Goal: Task Accomplishment & Management: Use online tool/utility

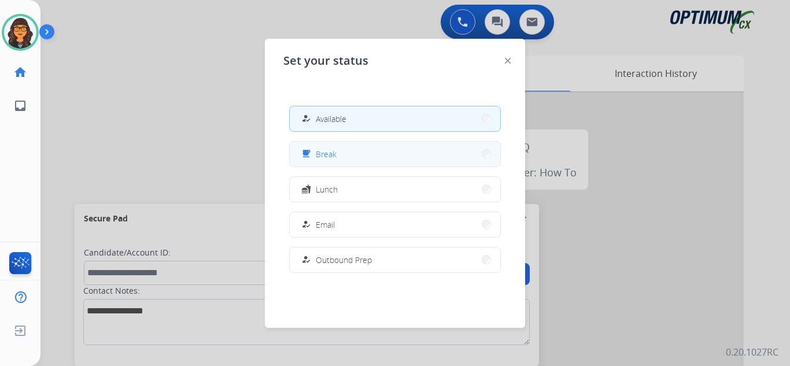
click at [344, 147] on button "free_breakfast Break" at bounding box center [395, 154] width 211 height 25
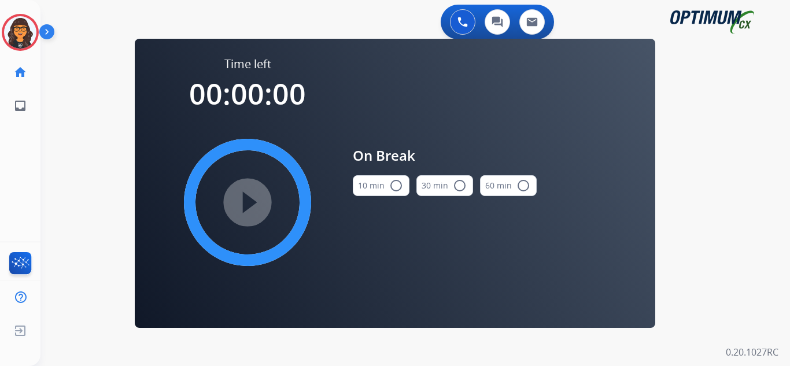
drag, startPoint x: 373, startPoint y: 179, endPoint x: 343, endPoint y: 190, distance: 32.0
click at [374, 181] on button "10 min radio_button_unchecked" at bounding box center [381, 185] width 57 height 21
click at [255, 199] on mat-icon "play_circle_filled" at bounding box center [248, 203] width 14 height 14
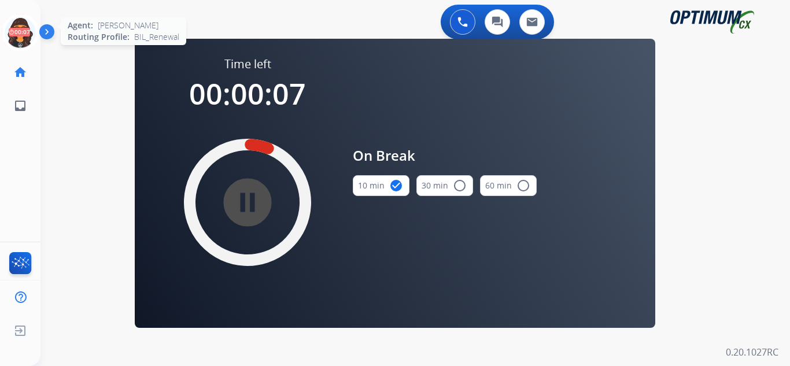
click at [23, 32] on icon at bounding box center [21, 33] width 38 height 38
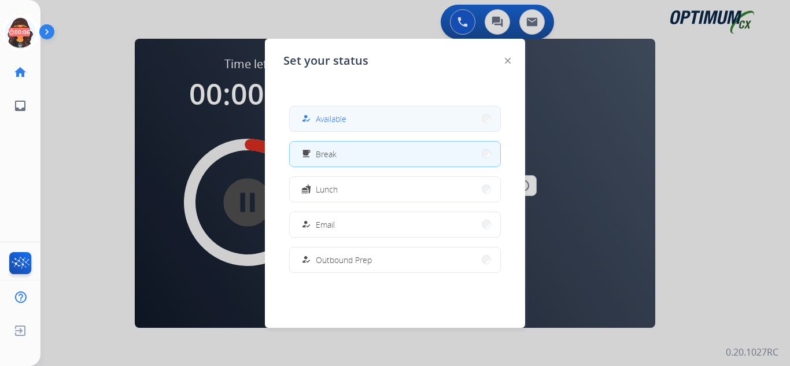
click at [356, 123] on button "how_to_reg Available" at bounding box center [395, 118] width 211 height 25
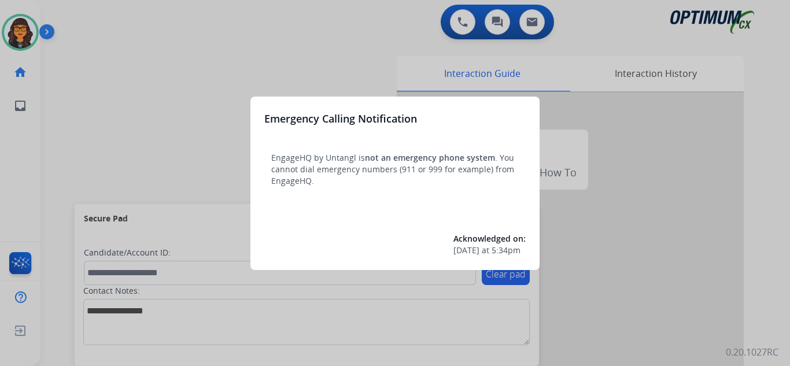
click at [87, 19] on div at bounding box center [395, 183] width 790 height 366
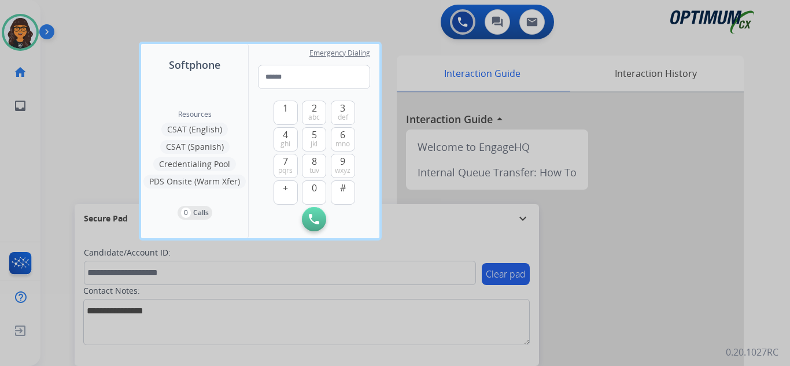
click at [87, 19] on div at bounding box center [395, 183] width 790 height 366
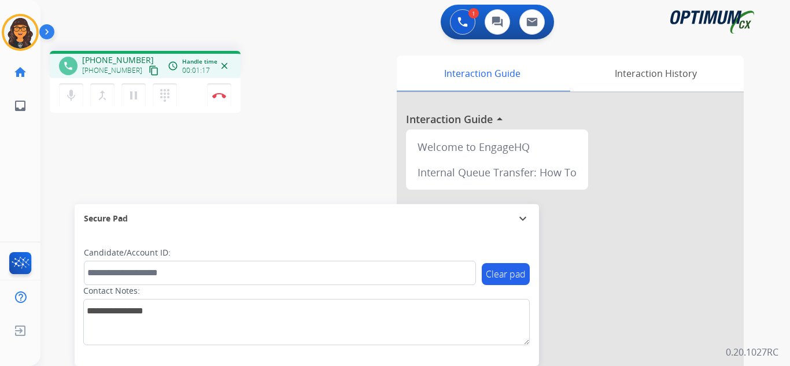
click at [149, 69] on mat-icon "content_copy" at bounding box center [154, 70] width 10 height 10
click at [219, 95] on img at bounding box center [219, 96] width 14 height 6
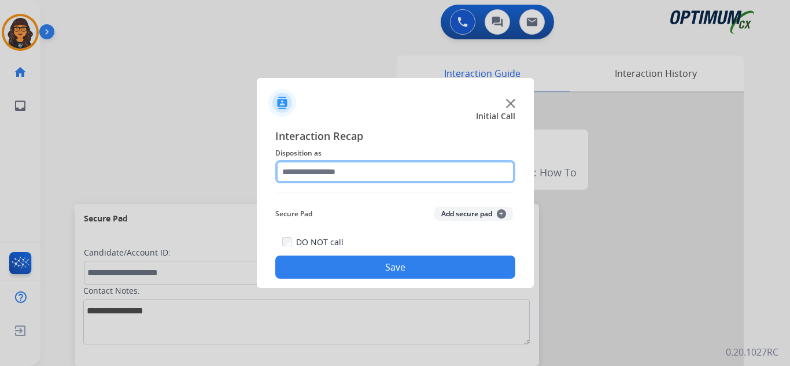
click at [338, 170] on input "text" at bounding box center [395, 171] width 240 height 23
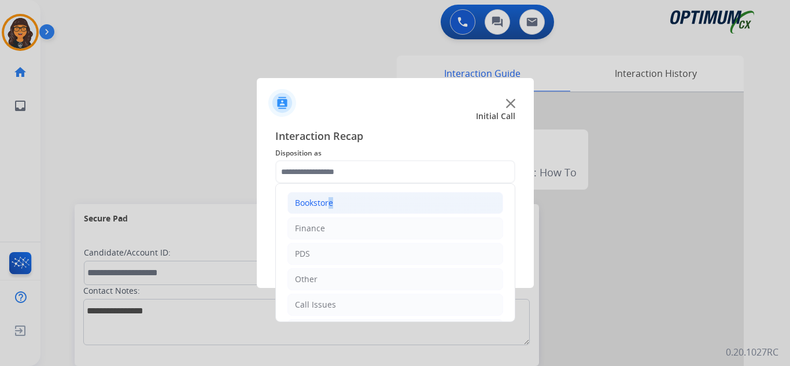
click at [327, 201] on div "Bookstore" at bounding box center [314, 203] width 38 height 12
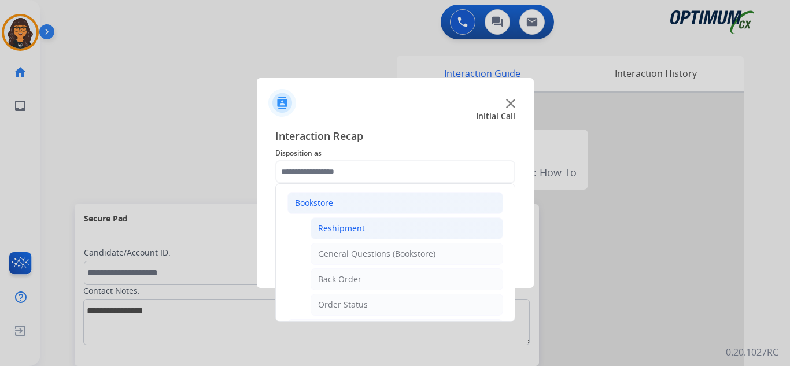
click at [351, 231] on div "Reshipment" at bounding box center [341, 229] width 47 height 12
type input "**********"
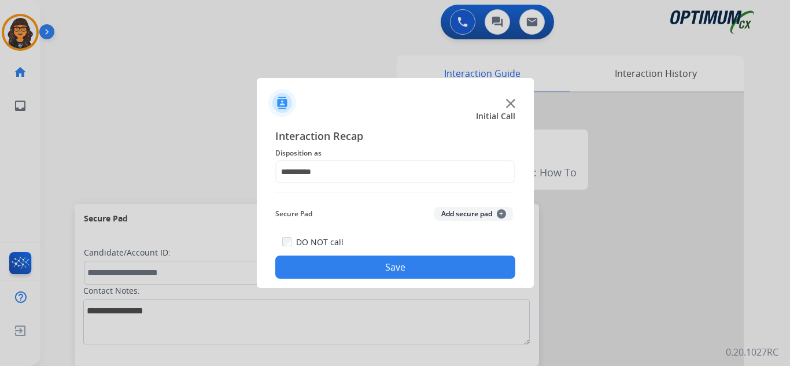
drag, startPoint x: 351, startPoint y: 266, endPoint x: 337, endPoint y: 251, distance: 20.5
click at [351, 266] on button "Save" at bounding box center [395, 267] width 240 height 23
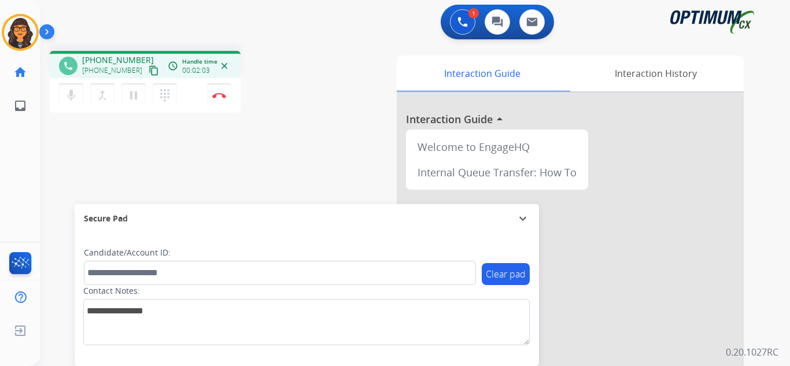
click at [149, 67] on mat-icon "content_copy" at bounding box center [154, 70] width 10 height 10
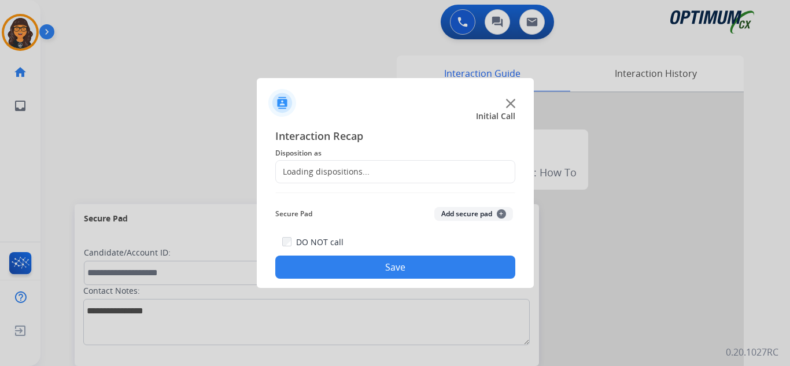
click at [219, 94] on div at bounding box center [395, 183] width 790 height 366
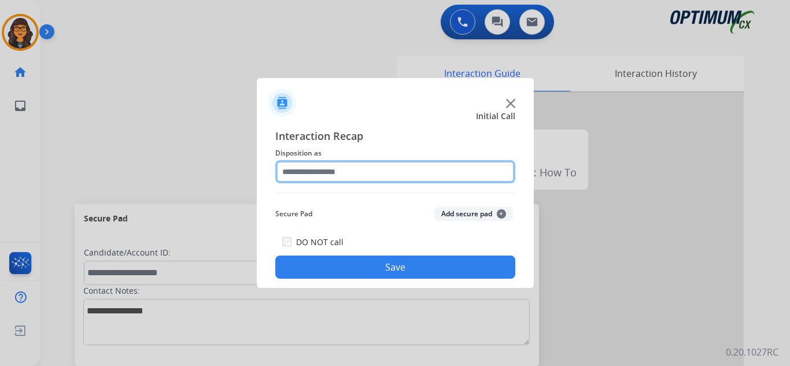
click at [299, 175] on input "text" at bounding box center [395, 171] width 240 height 23
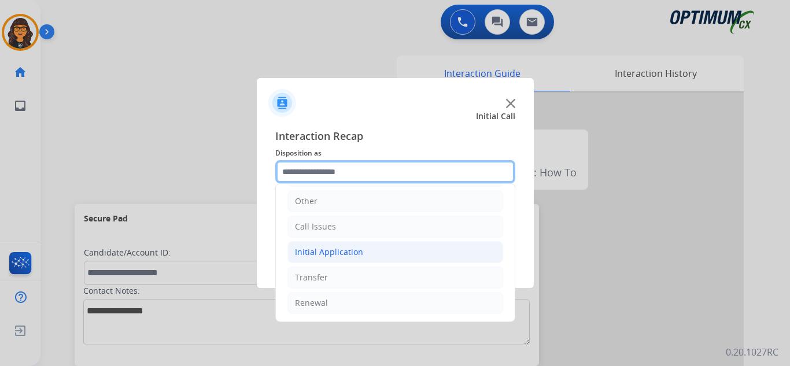
scroll to position [79, 0]
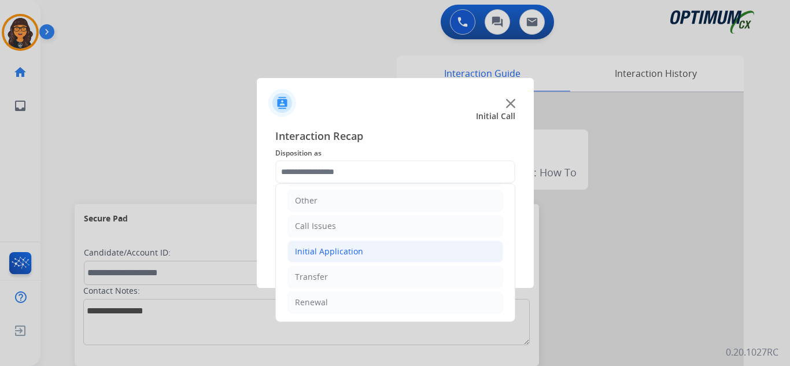
click at [318, 255] on div "Initial Application" at bounding box center [329, 252] width 68 height 12
click at [392, 273] on div "Credential Resend (Initial application)" at bounding box center [391, 277] width 146 height 12
type input "**********"
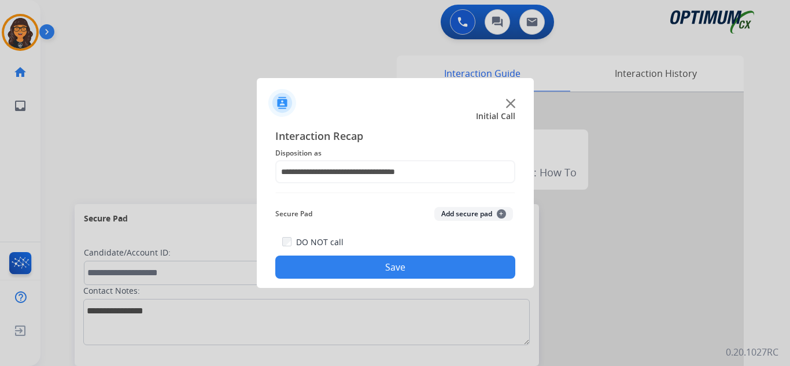
click at [383, 267] on button "Save" at bounding box center [395, 267] width 240 height 23
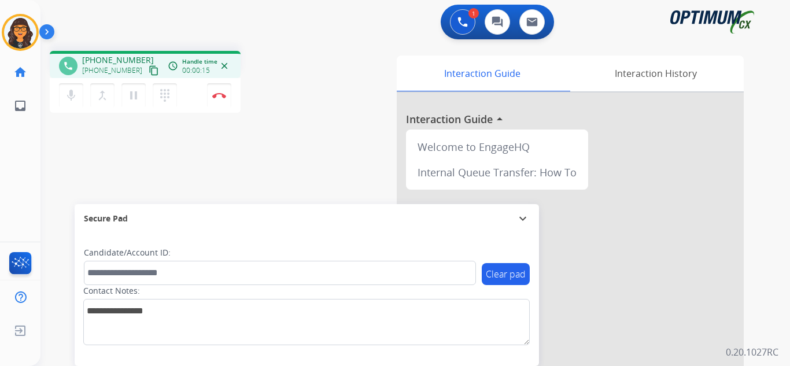
click at [149, 69] on mat-icon "content_copy" at bounding box center [154, 70] width 10 height 10
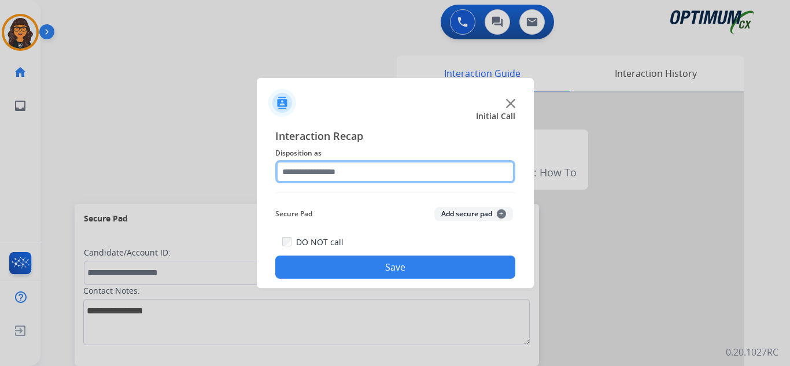
click at [330, 174] on input "text" at bounding box center [395, 171] width 240 height 23
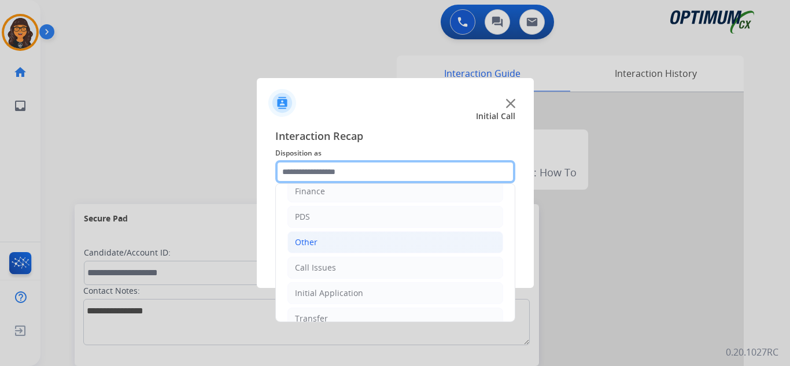
scroll to position [58, 0]
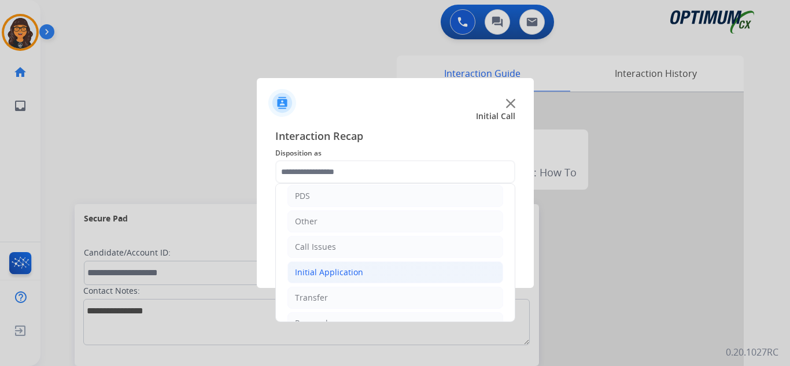
click at [322, 271] on div "Initial Application" at bounding box center [329, 273] width 68 height 12
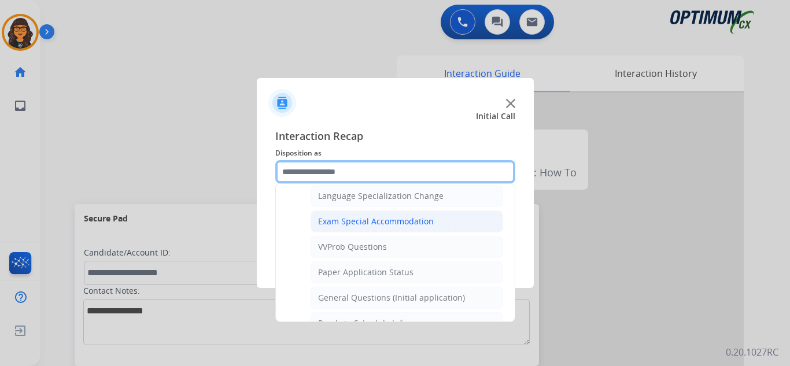
scroll to position [636, 0]
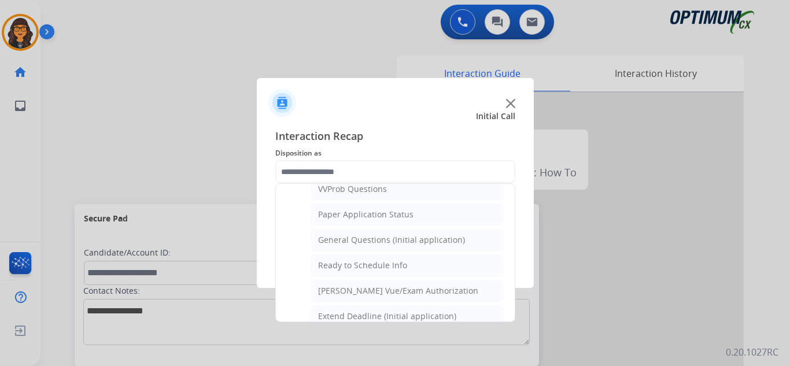
click at [388, 293] on div "Pearson Vue/Exam Authorization" at bounding box center [398, 291] width 160 height 12
type input "**********"
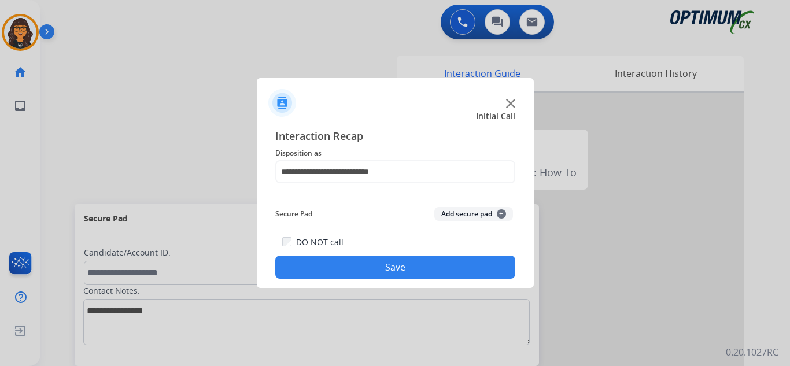
click at [384, 272] on button "Save" at bounding box center [395, 267] width 240 height 23
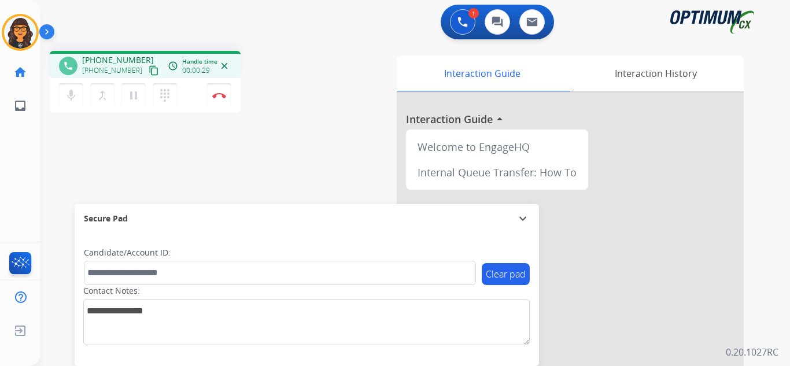
click at [149, 72] on mat-icon "content_copy" at bounding box center [154, 70] width 10 height 10
click at [219, 95] on img at bounding box center [219, 96] width 14 height 6
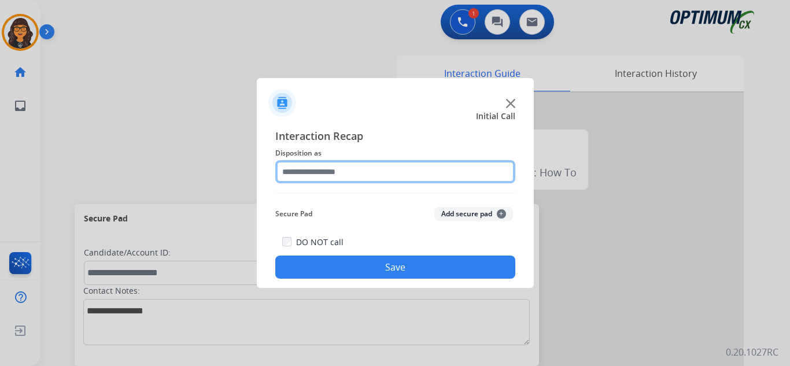
click at [314, 170] on input "text" at bounding box center [395, 171] width 240 height 23
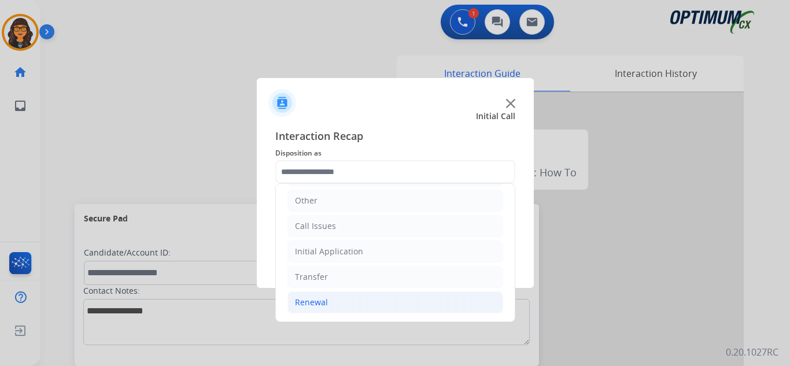
click at [324, 300] on div "Renewal" at bounding box center [311, 303] width 33 height 12
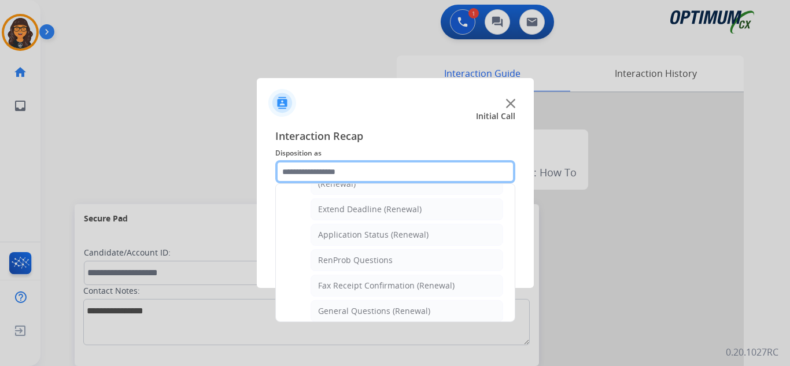
scroll to position [252, 0]
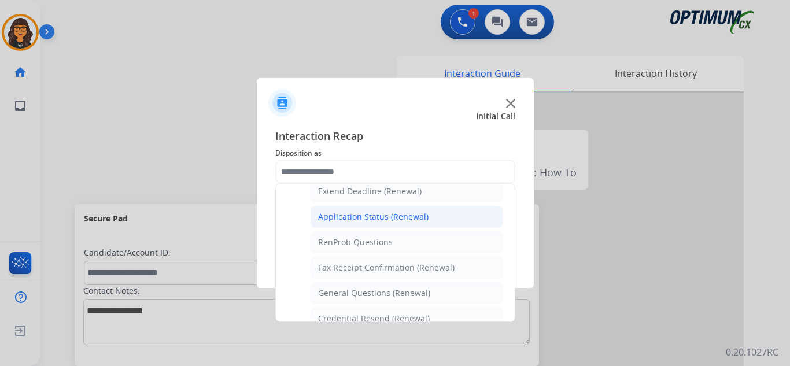
click at [371, 212] on div "Application Status (Renewal)" at bounding box center [373, 217] width 111 height 12
type input "**********"
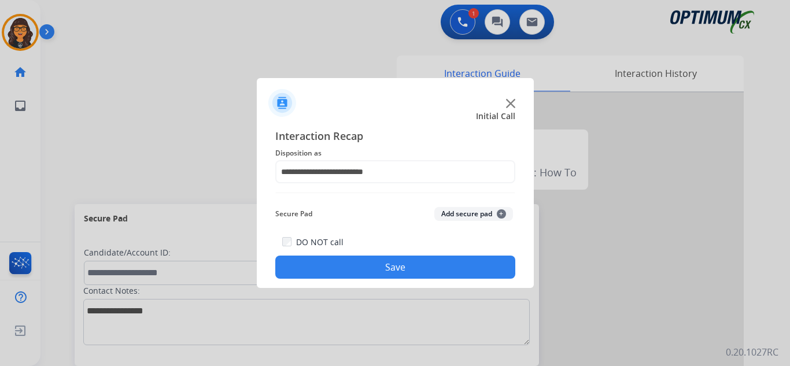
click at [378, 264] on button "Save" at bounding box center [395, 267] width 240 height 23
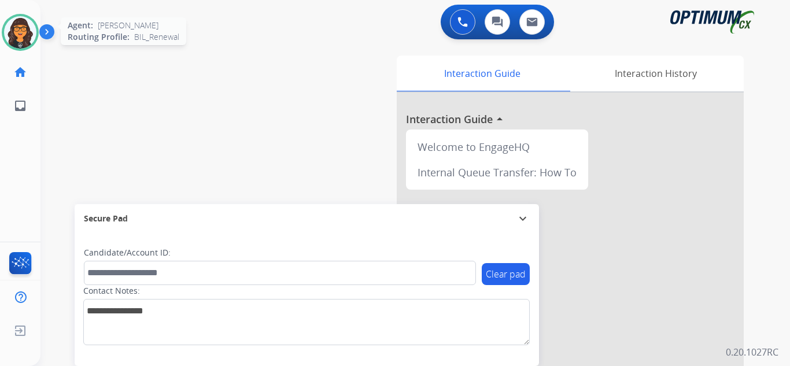
click at [13, 29] on img at bounding box center [20, 32] width 32 height 32
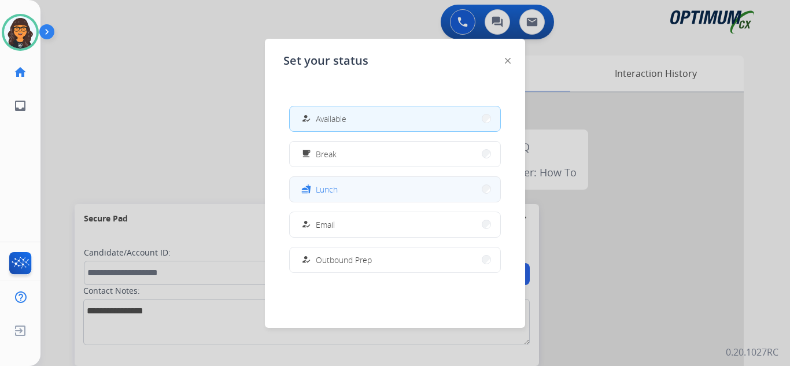
click at [339, 182] on button "fastfood Lunch" at bounding box center [395, 189] width 211 height 25
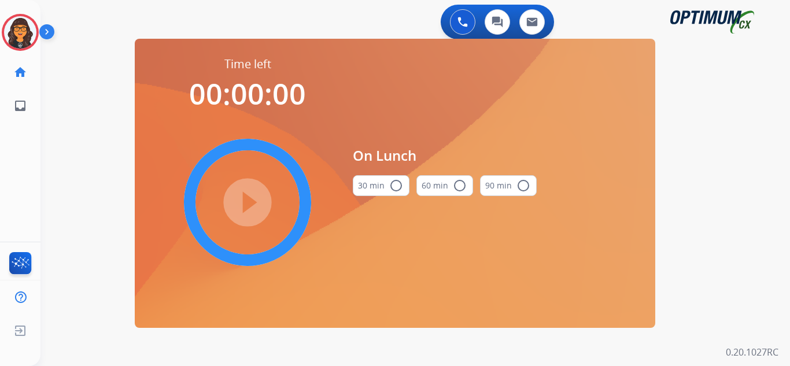
click at [389, 192] on mat-icon "radio_button_unchecked" at bounding box center [396, 186] width 14 height 14
drag, startPoint x: 268, startPoint y: 201, endPoint x: 296, endPoint y: 197, distance: 27.5
click at [255, 201] on mat-icon "play_circle_filled" at bounding box center [248, 203] width 14 height 14
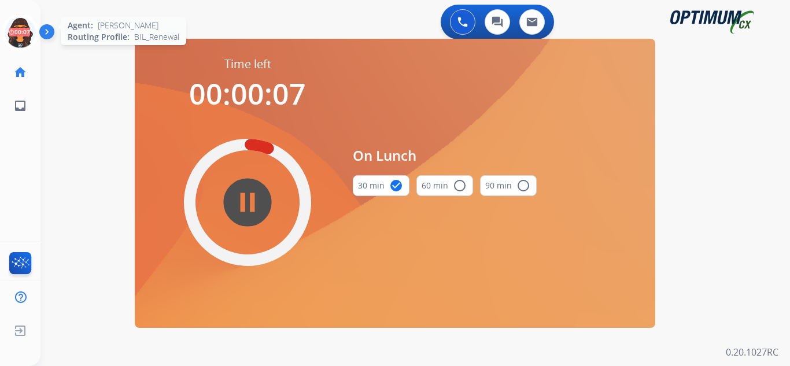
click at [19, 34] on icon at bounding box center [21, 33] width 38 height 38
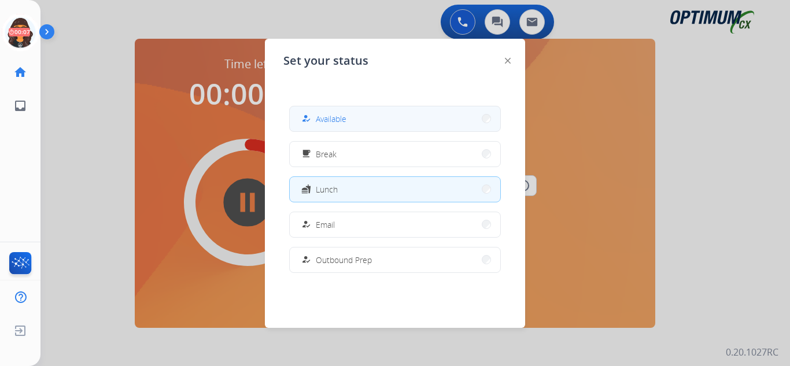
click at [362, 113] on button "how_to_reg Available" at bounding box center [395, 118] width 211 height 25
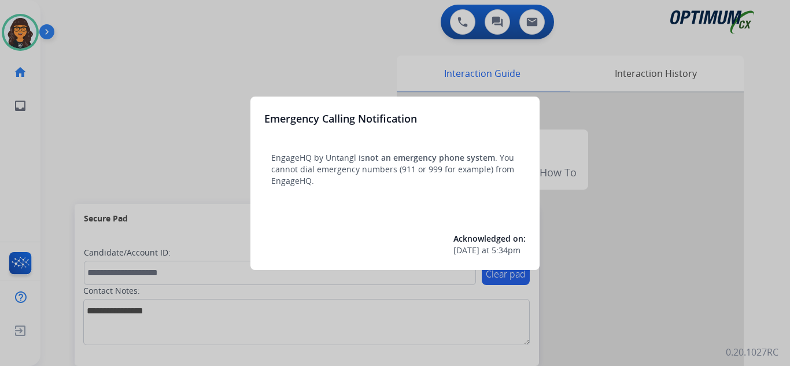
click at [100, 12] on div at bounding box center [395, 183] width 790 height 366
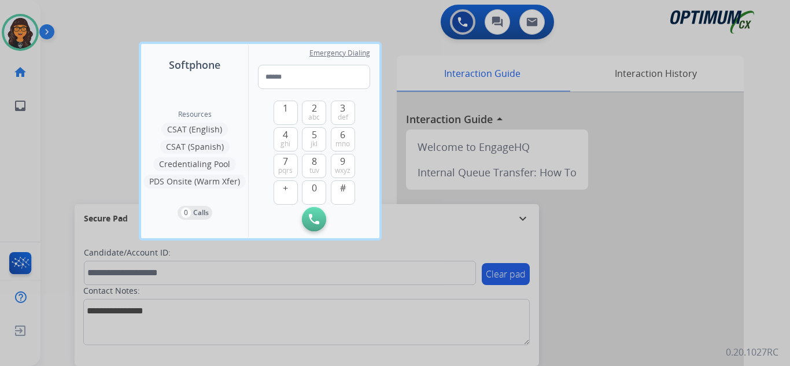
click at [79, 14] on div at bounding box center [395, 183] width 790 height 366
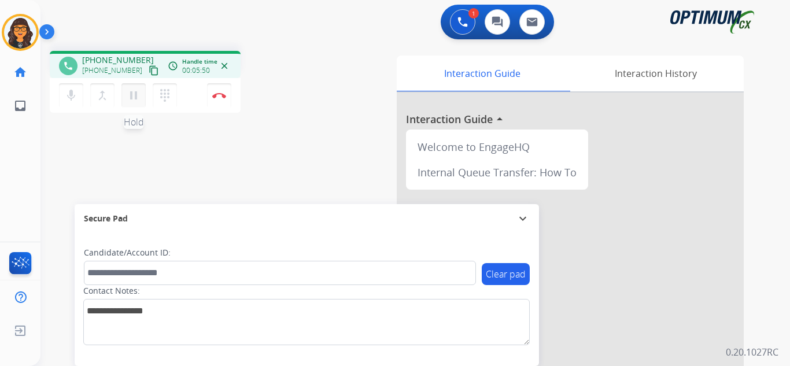
click at [133, 97] on mat-icon "pause" at bounding box center [134, 96] width 14 height 14
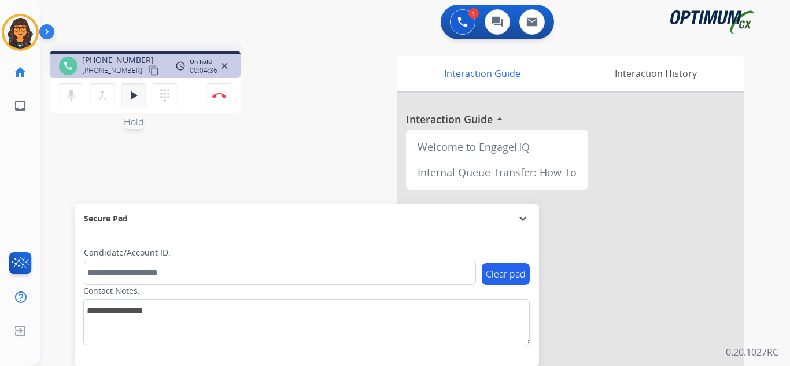
click at [131, 94] on mat-icon "play_arrow" at bounding box center [134, 96] width 14 height 14
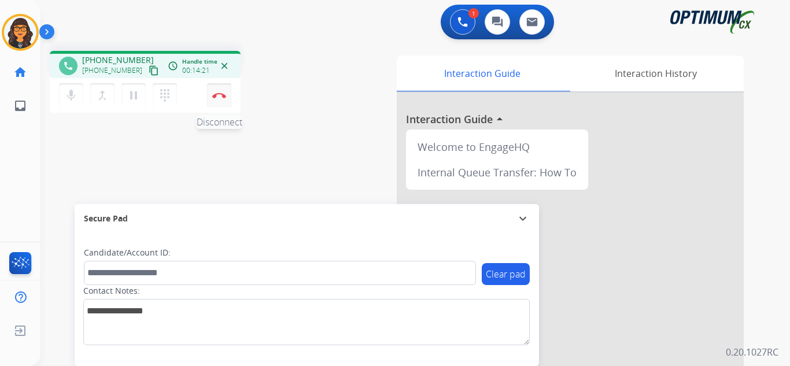
click at [219, 95] on img at bounding box center [219, 96] width 14 height 6
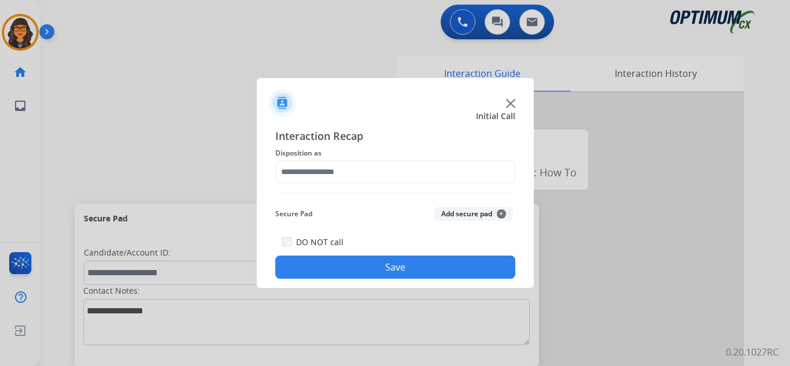
click at [327, 157] on span "Disposition as" at bounding box center [395, 153] width 240 height 14
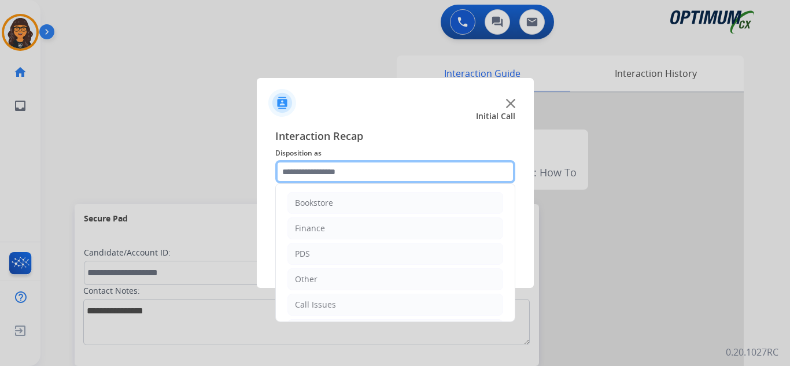
click at [333, 164] on input "text" at bounding box center [395, 171] width 240 height 23
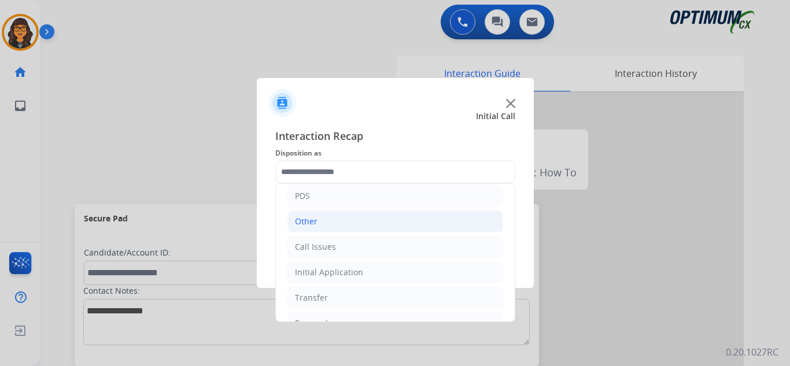
click at [323, 221] on li "Other" at bounding box center [396, 222] width 216 height 22
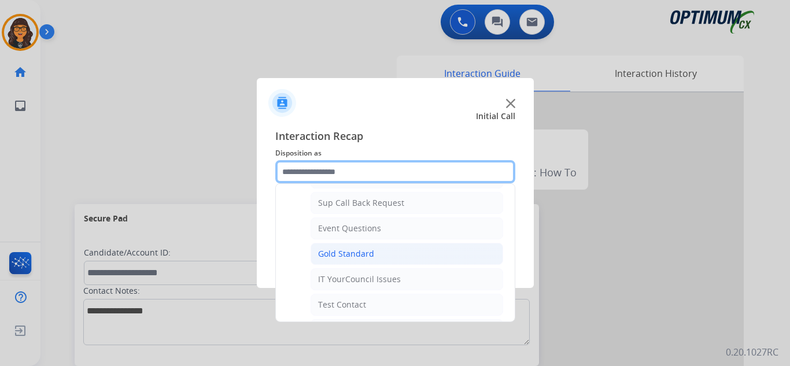
scroll to position [174, 0]
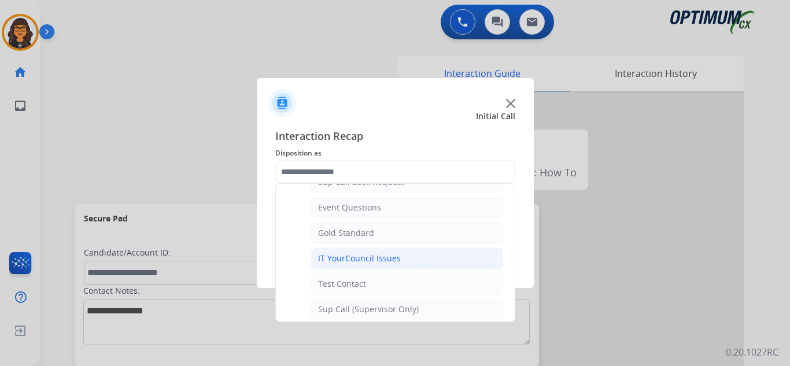
click at [359, 255] on div "IT YourCouncil Issues" at bounding box center [359, 259] width 83 height 12
type input "**********"
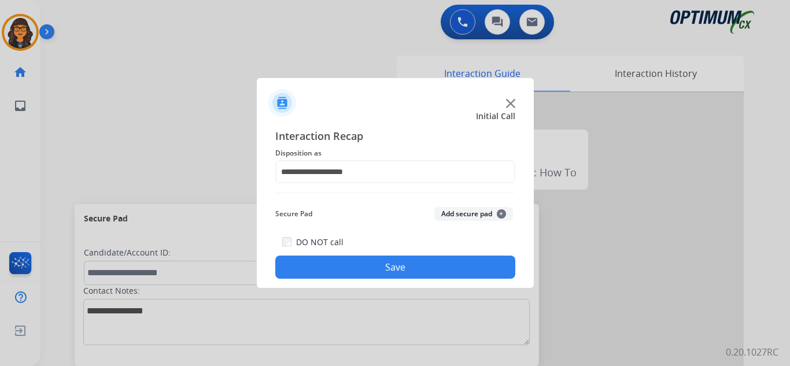
click at [360, 263] on button "Save" at bounding box center [395, 267] width 240 height 23
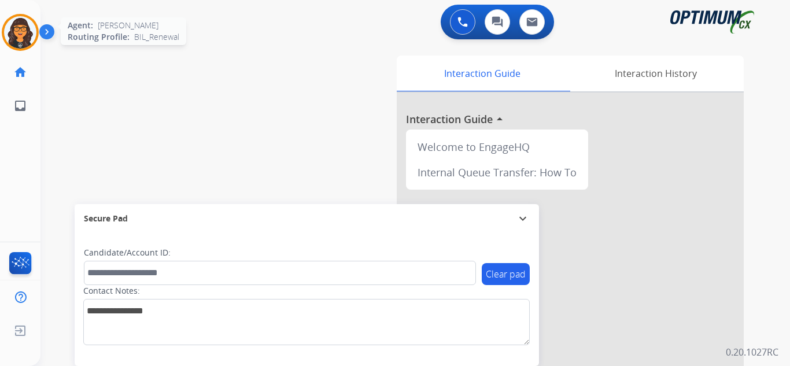
click at [22, 38] on img at bounding box center [20, 32] width 32 height 32
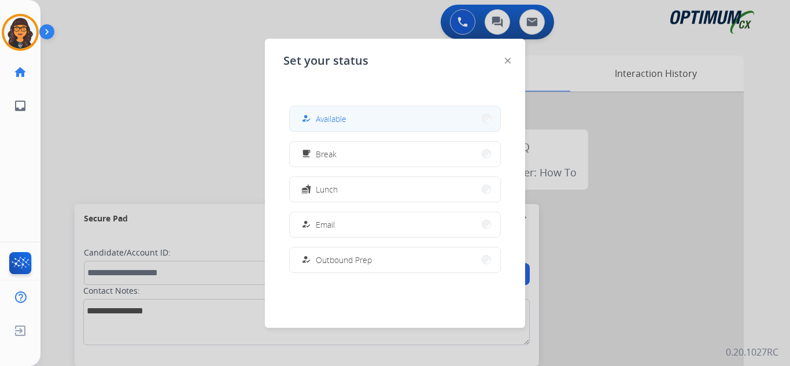
click at [349, 115] on button "how_to_reg Available" at bounding box center [395, 118] width 211 height 25
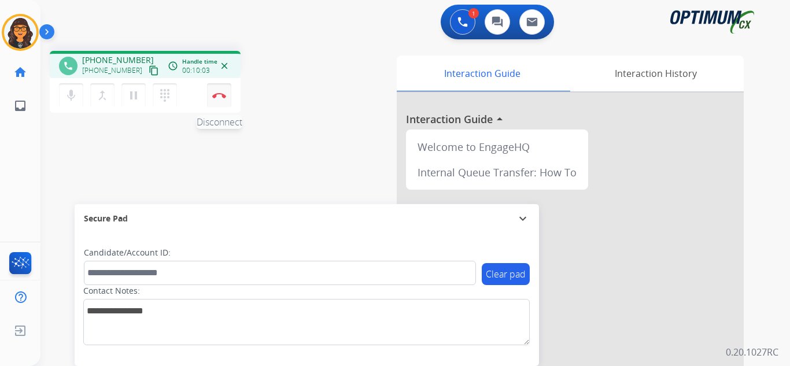
click at [223, 94] on img at bounding box center [219, 96] width 14 height 6
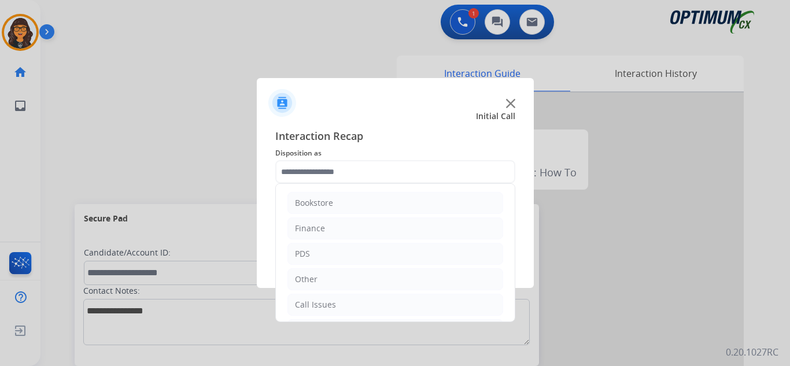
click at [323, 165] on input "text" at bounding box center [395, 171] width 240 height 23
click at [325, 299] on div "Renewal" at bounding box center [311, 303] width 33 height 12
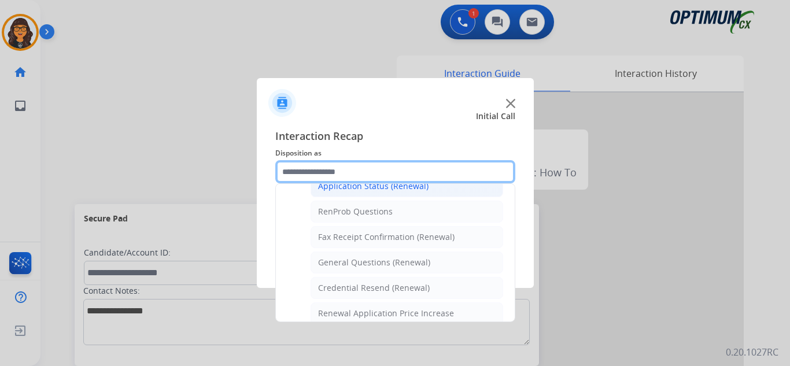
scroll to position [310, 0]
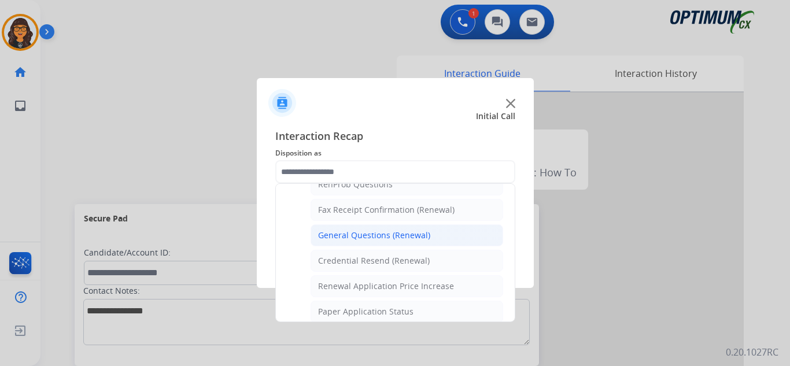
click at [394, 241] on div "General Questions (Renewal)" at bounding box center [374, 236] width 112 height 12
type input "**********"
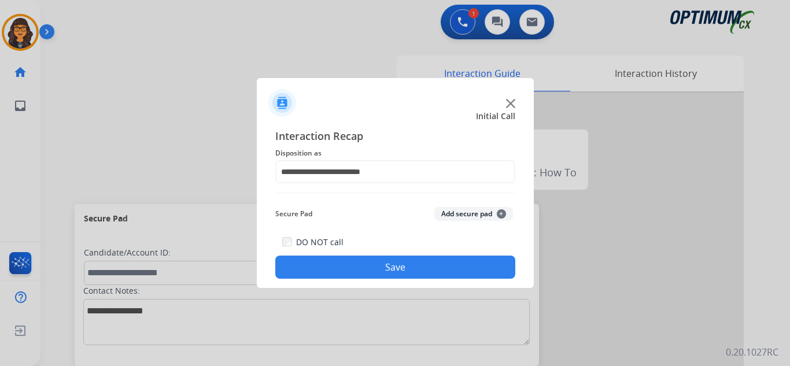
click at [391, 263] on button "Save" at bounding box center [395, 267] width 240 height 23
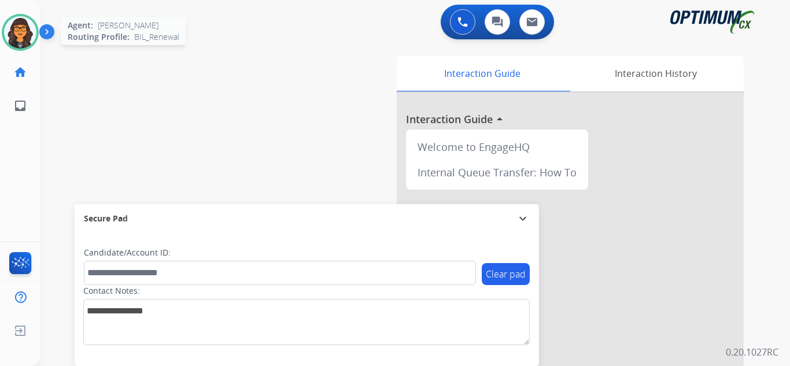
click at [10, 41] on img at bounding box center [20, 32] width 32 height 32
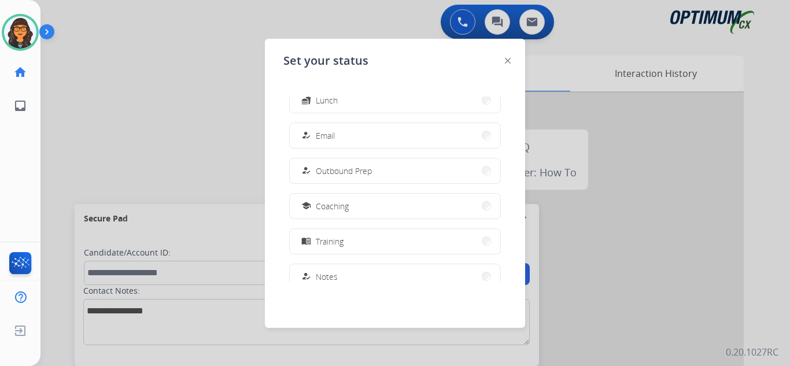
scroll to position [174, 0]
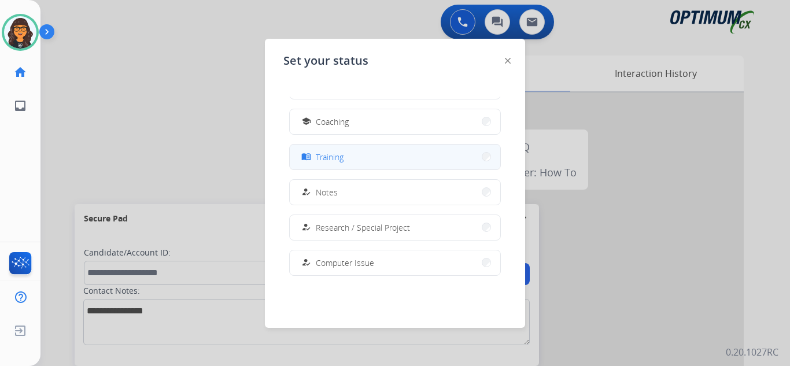
click at [351, 159] on button "menu_book Training" at bounding box center [395, 157] width 211 height 25
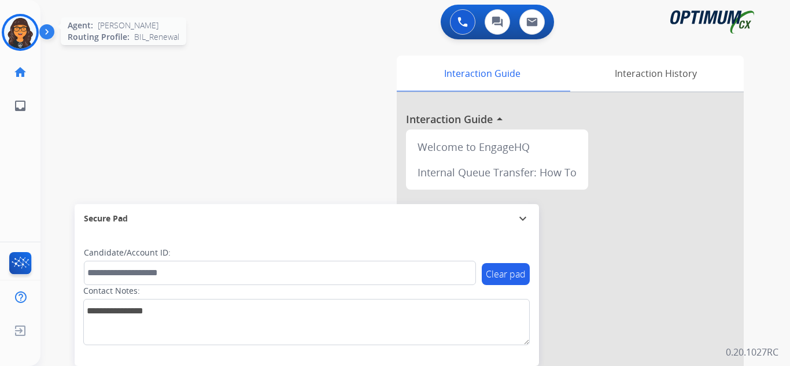
click at [17, 30] on img at bounding box center [20, 32] width 32 height 32
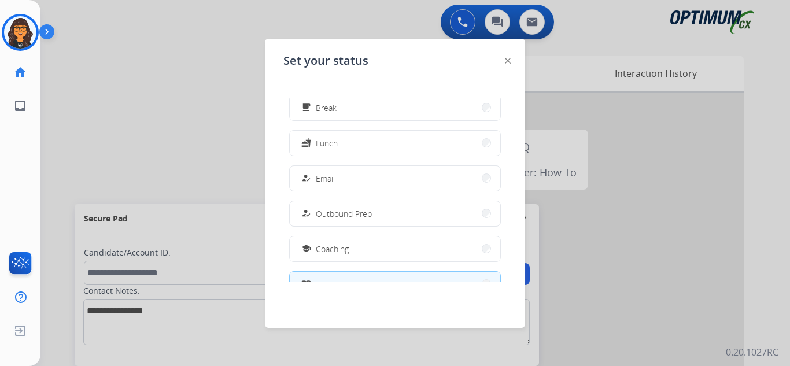
scroll to position [116, 0]
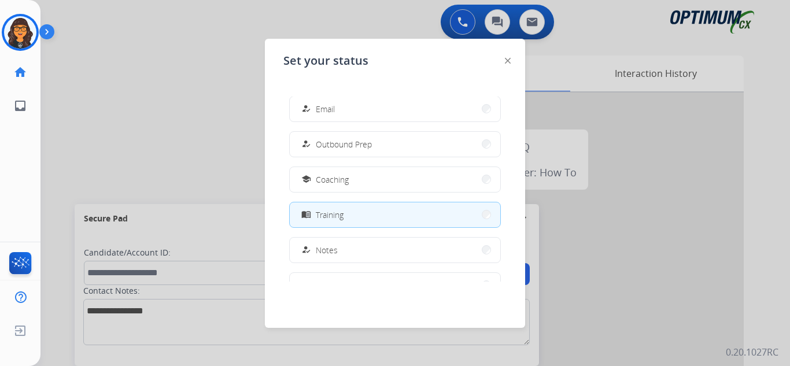
click at [509, 61] on img at bounding box center [508, 61] width 6 height 6
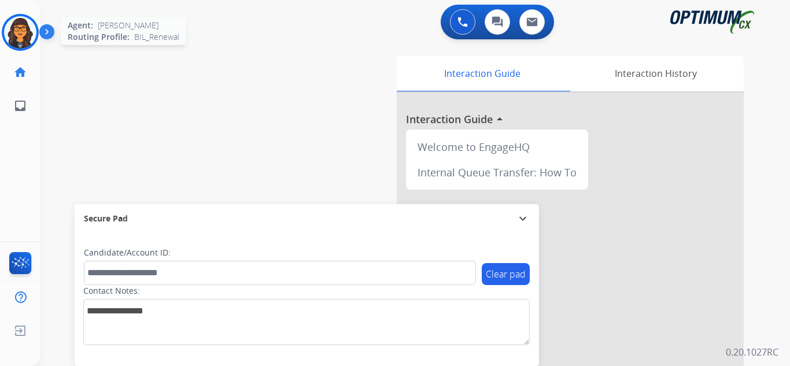
click at [21, 20] on img at bounding box center [20, 32] width 32 height 32
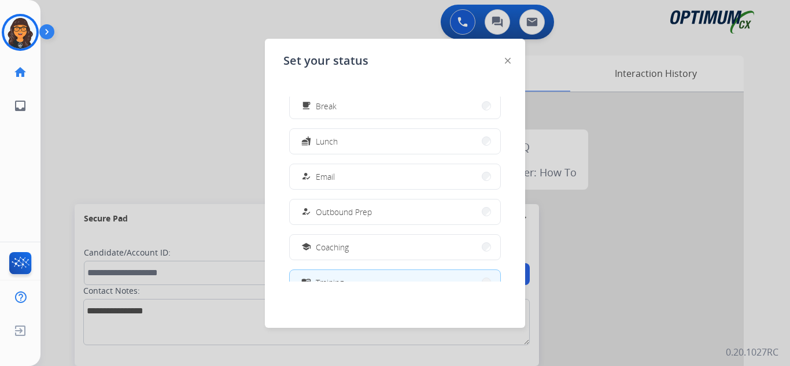
scroll to position [174, 0]
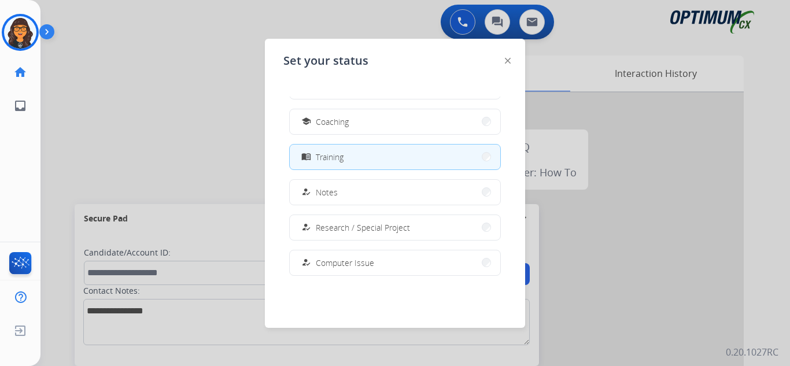
click at [509, 60] on img at bounding box center [508, 61] width 6 height 6
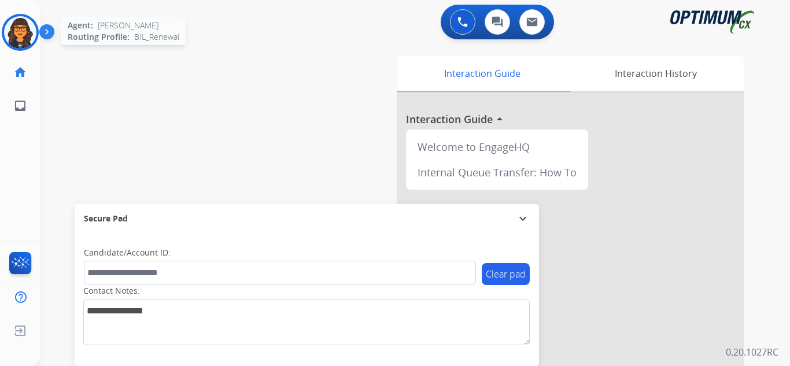
click at [19, 27] on img at bounding box center [20, 32] width 32 height 32
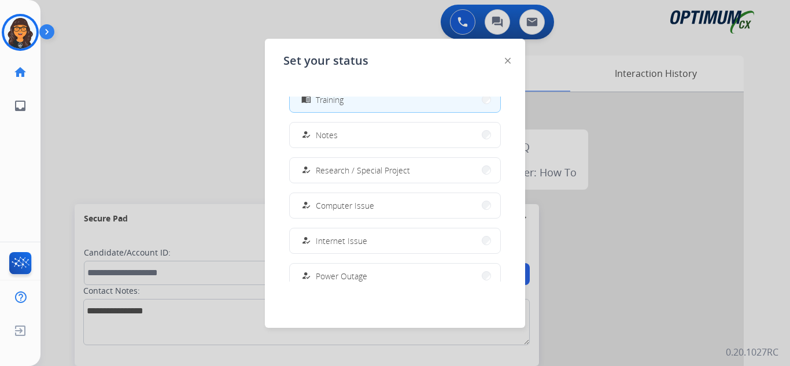
scroll to position [231, 0]
click at [510, 60] on img at bounding box center [508, 61] width 6 height 6
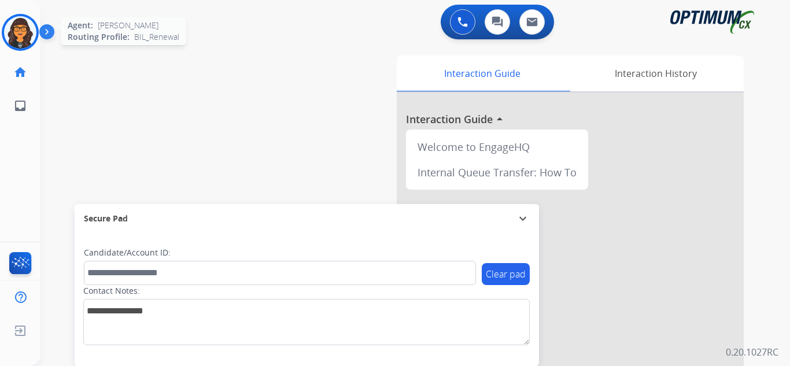
click at [22, 29] on img at bounding box center [20, 32] width 32 height 32
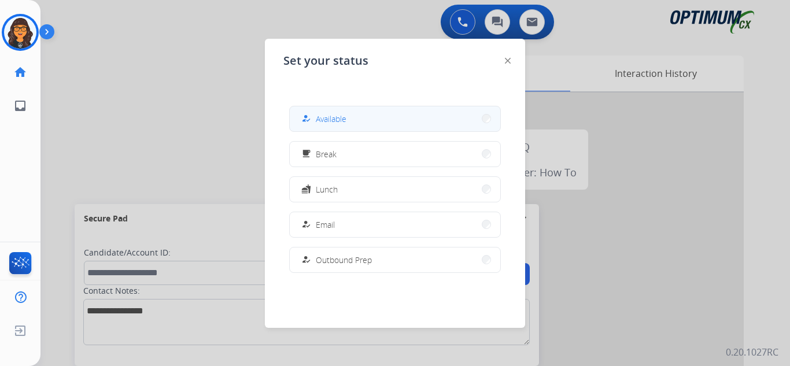
click at [321, 115] on span "Available" at bounding box center [331, 119] width 31 height 12
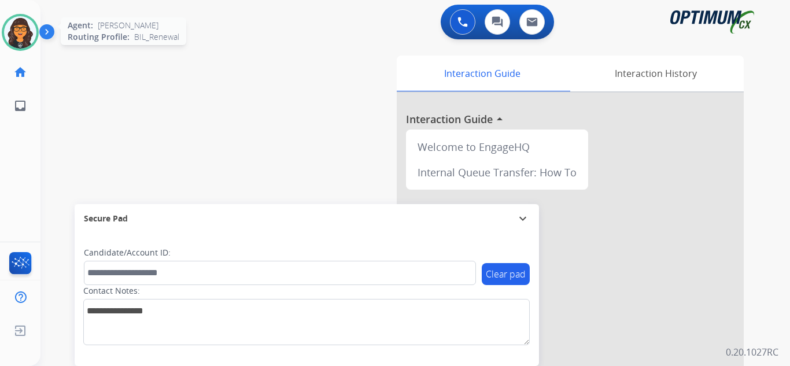
click at [18, 36] on img at bounding box center [20, 32] width 32 height 32
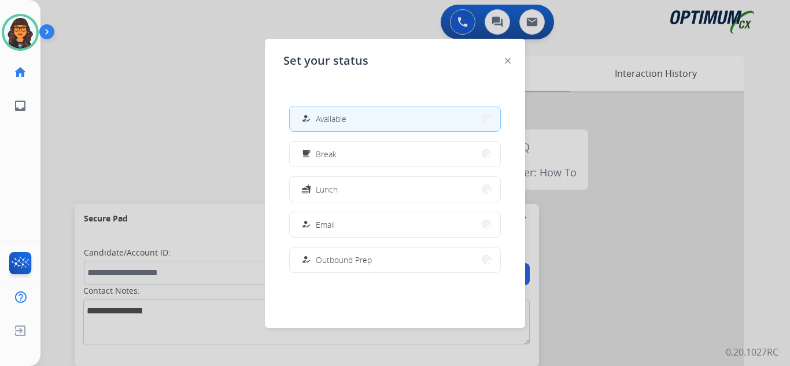
click at [319, 161] on button "free_breakfast Break" at bounding box center [395, 154] width 211 height 25
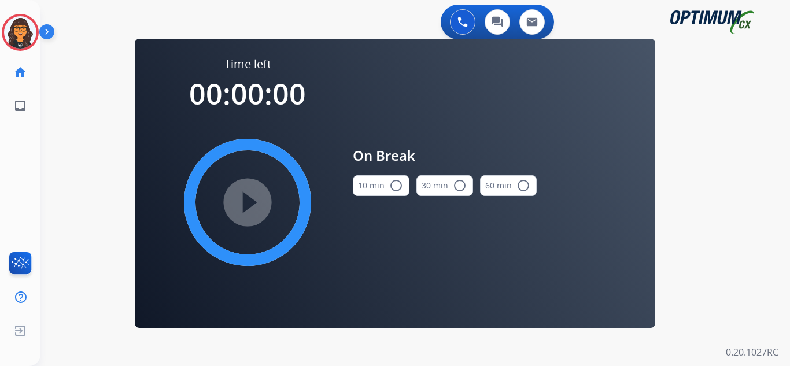
click at [367, 191] on button "10 min radio_button_unchecked" at bounding box center [381, 185] width 57 height 21
click at [241, 196] on mat-icon "play_circle_filled" at bounding box center [248, 203] width 14 height 14
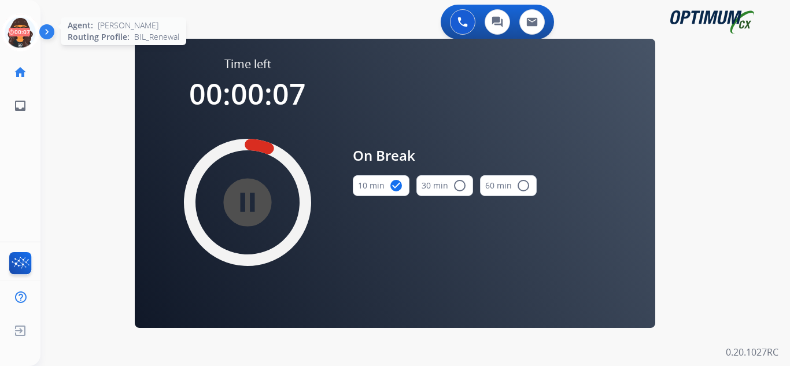
click at [17, 36] on icon at bounding box center [21, 33] width 38 height 38
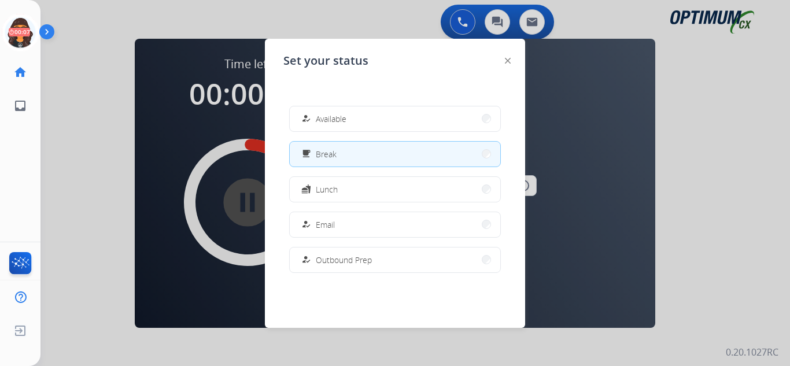
click at [330, 109] on button "how_to_reg Available" at bounding box center [395, 118] width 211 height 25
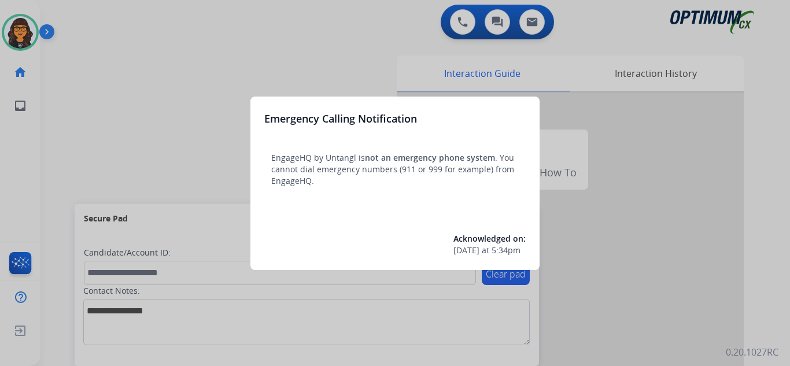
click at [79, 31] on div at bounding box center [395, 183] width 790 height 366
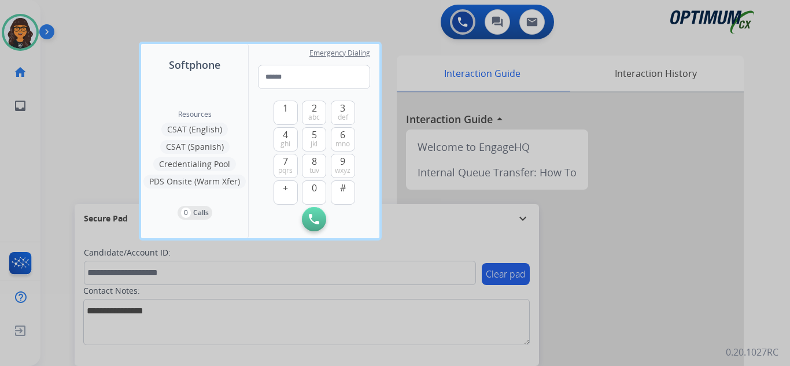
click at [79, 31] on div at bounding box center [395, 183] width 790 height 366
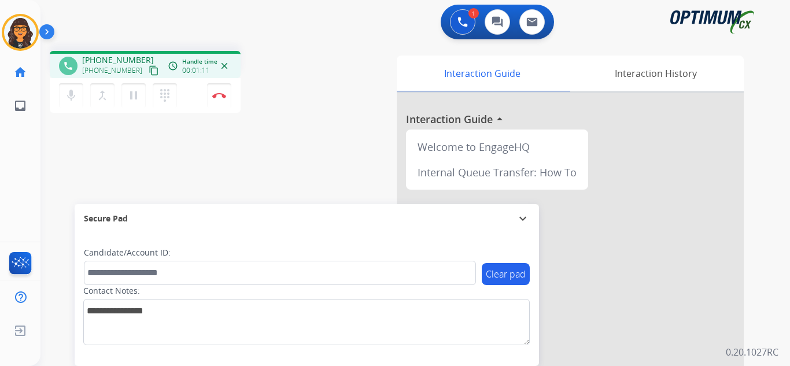
click at [149, 72] on mat-icon "content_copy" at bounding box center [154, 70] width 10 height 10
click at [217, 91] on button "Disconnect" at bounding box center [219, 95] width 24 height 24
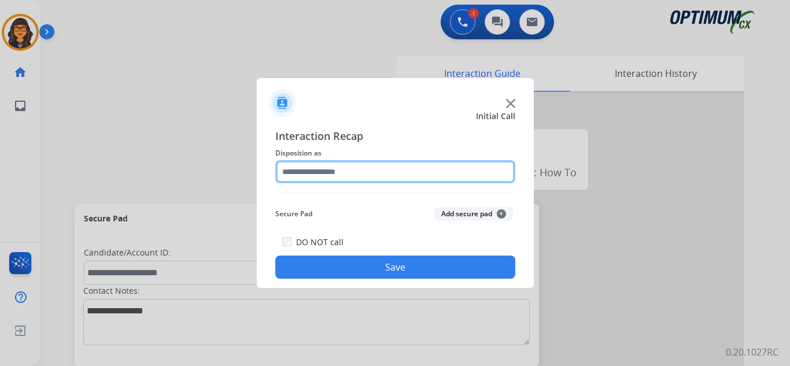
click at [337, 172] on input "text" at bounding box center [395, 171] width 240 height 23
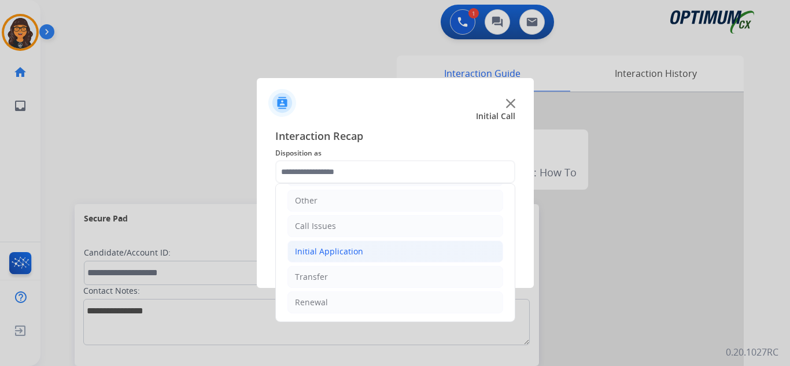
click at [327, 252] on div "Initial Application" at bounding box center [329, 252] width 68 height 12
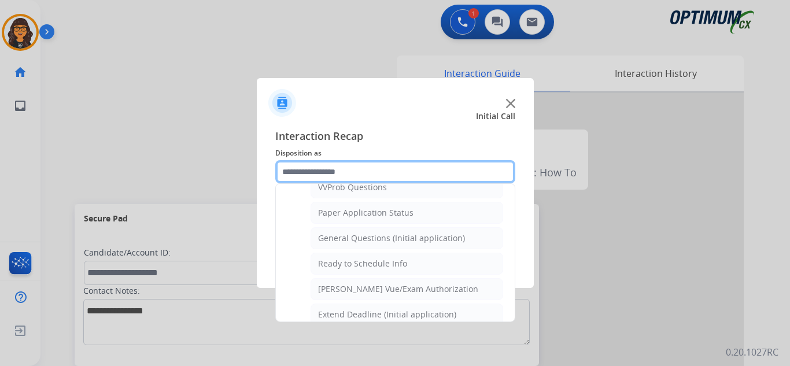
scroll to position [657, 0]
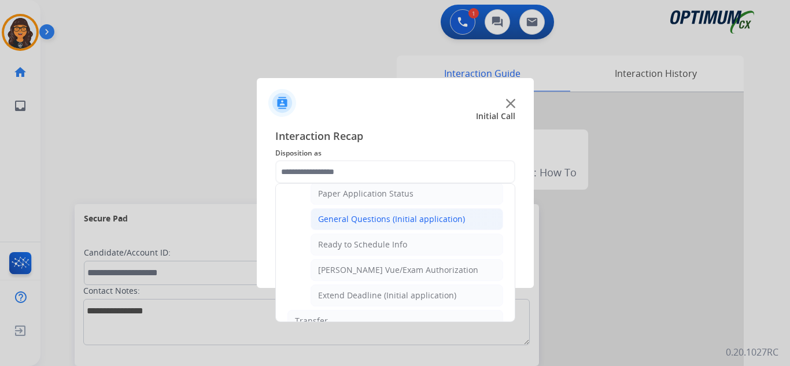
click at [377, 219] on div "General Questions (Initial application)" at bounding box center [391, 219] width 147 height 12
type input "**********"
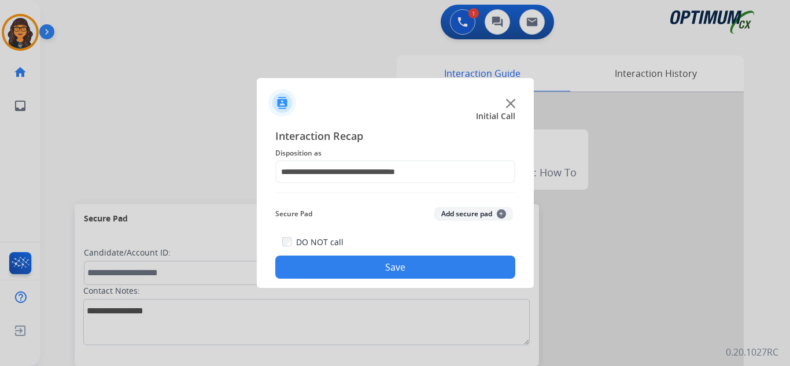
click at [381, 263] on button "Save" at bounding box center [395, 267] width 240 height 23
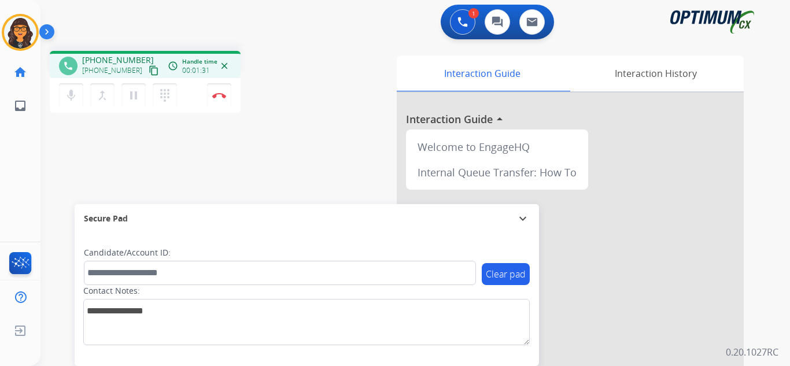
click at [149, 67] on mat-icon "content_copy" at bounding box center [154, 70] width 10 height 10
click at [219, 94] on img at bounding box center [219, 96] width 14 height 6
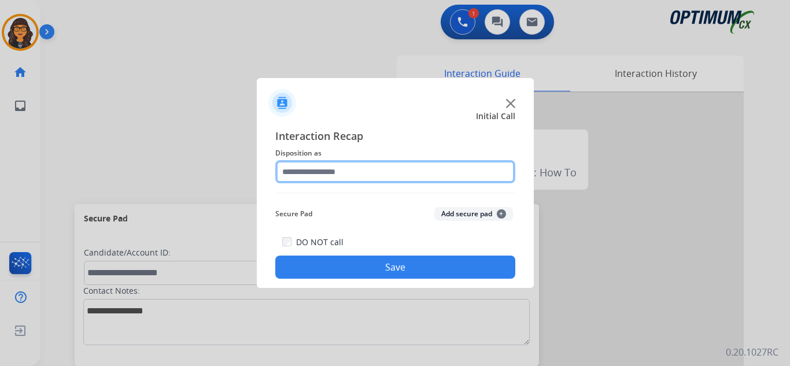
click at [326, 167] on input "text" at bounding box center [395, 171] width 240 height 23
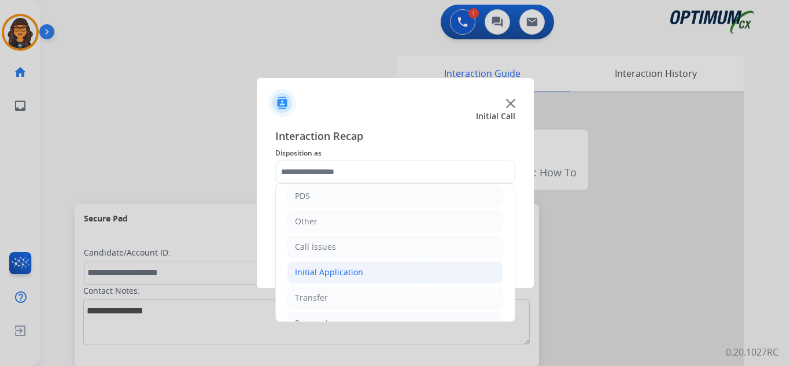
click at [320, 277] on div "Initial Application" at bounding box center [329, 273] width 68 height 12
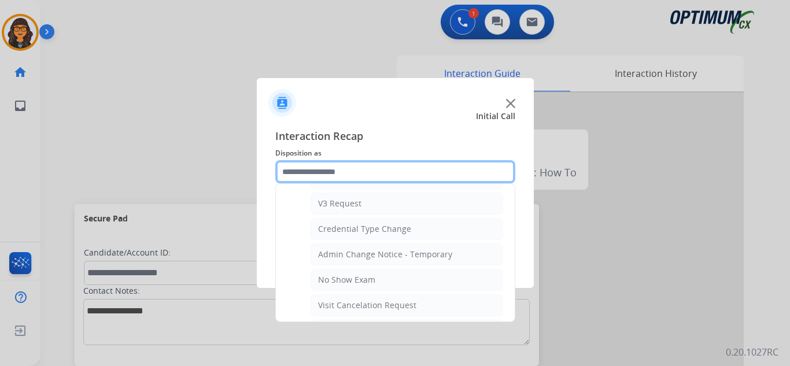
scroll to position [463, 0]
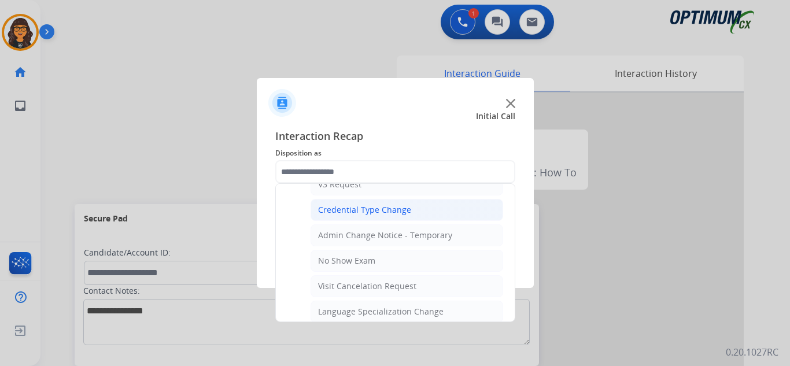
click at [373, 208] on div "Credential Type Change" at bounding box center [364, 210] width 93 height 12
type input "**********"
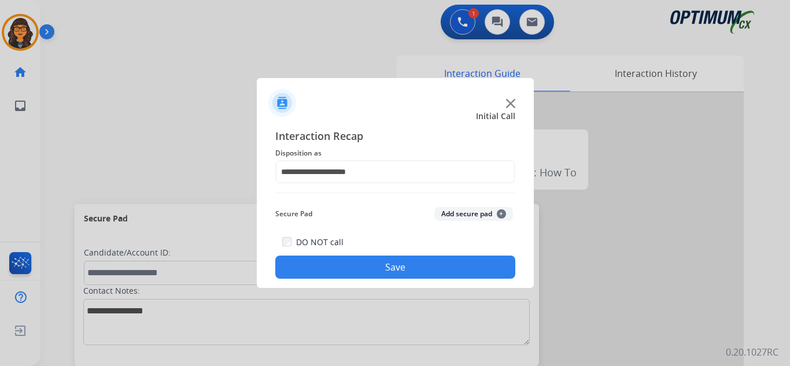
click at [388, 268] on button "Save" at bounding box center [395, 267] width 240 height 23
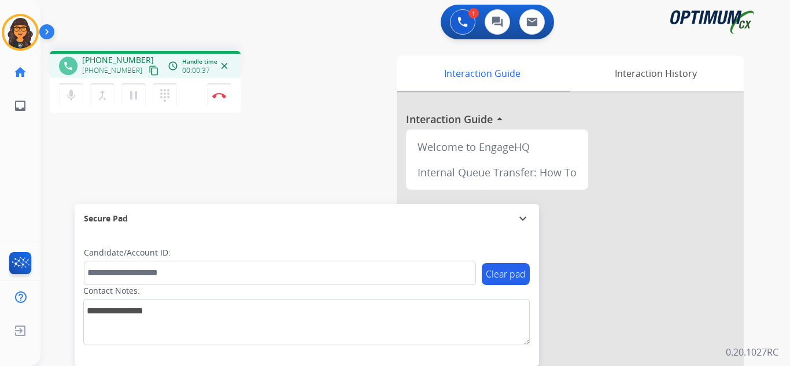
click at [149, 68] on mat-icon "content_copy" at bounding box center [154, 70] width 10 height 10
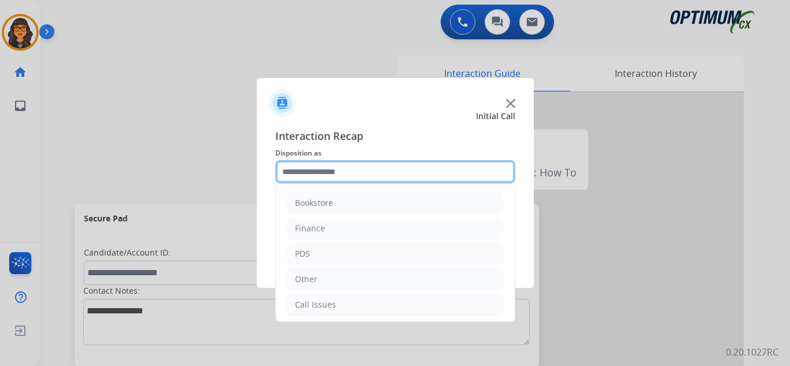
click at [317, 178] on input "text" at bounding box center [395, 171] width 240 height 23
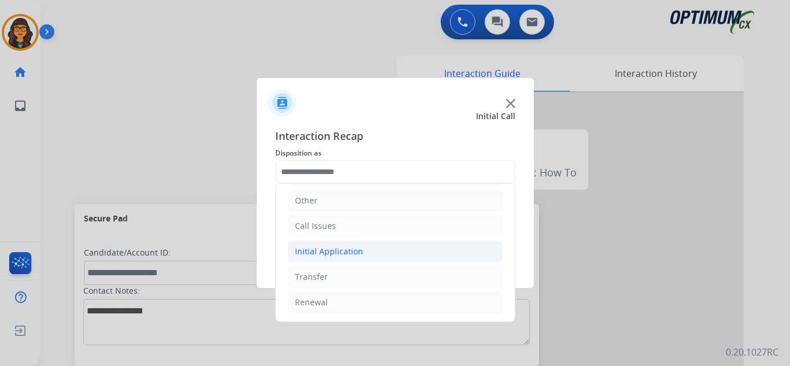
click at [336, 251] on div "Initial Application" at bounding box center [329, 252] width 68 height 12
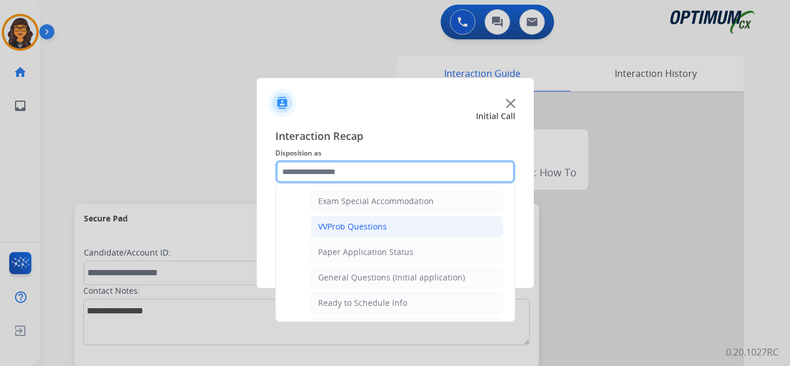
scroll to position [599, 0]
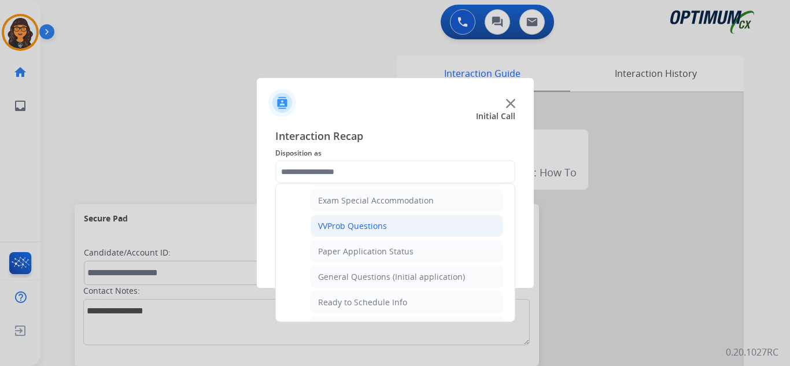
click at [369, 275] on div "General Questions (Initial application)" at bounding box center [391, 277] width 147 height 12
type input "**********"
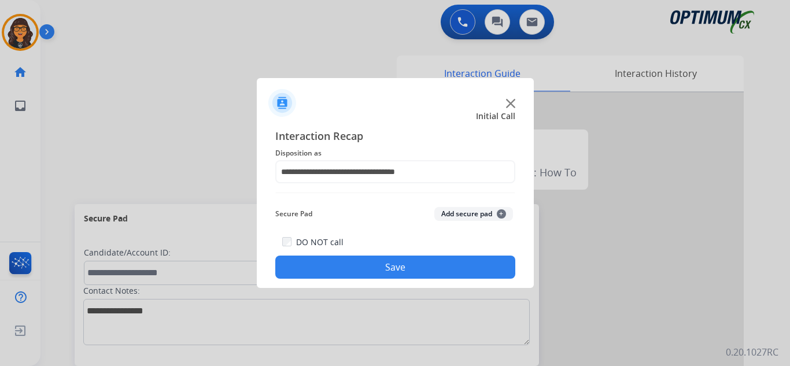
click at [373, 266] on button "Save" at bounding box center [395, 267] width 240 height 23
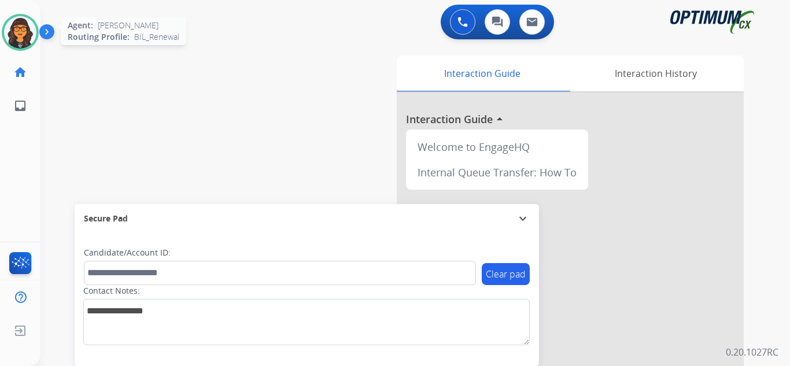
click at [25, 43] on img at bounding box center [20, 32] width 32 height 32
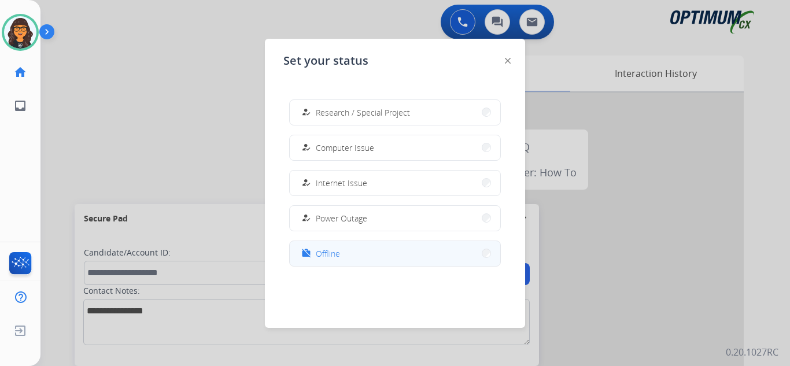
click at [327, 253] on div "how_to_reg Available free_breakfast Break fastfood Lunch how_to_reg Email how_t…" at bounding box center [394, 189] width 223 height 185
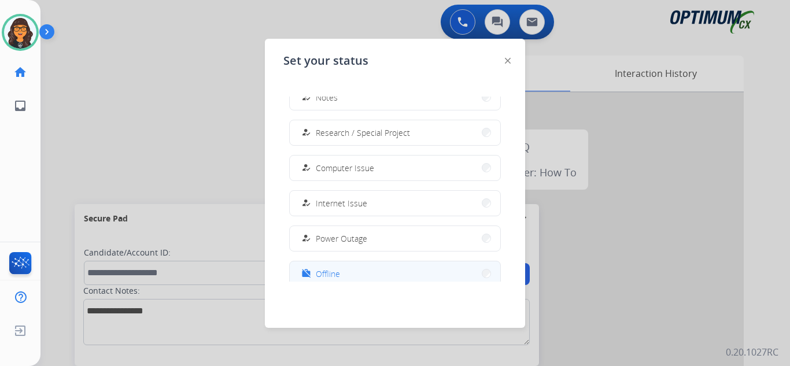
scroll to position [289, 0]
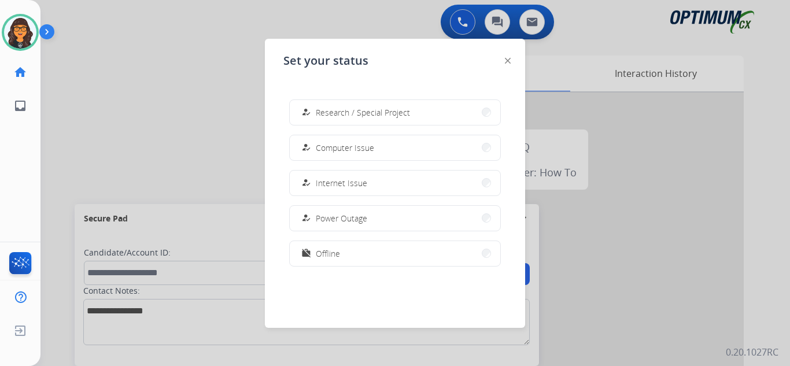
click at [326, 258] on span "Offline" at bounding box center [328, 254] width 24 height 12
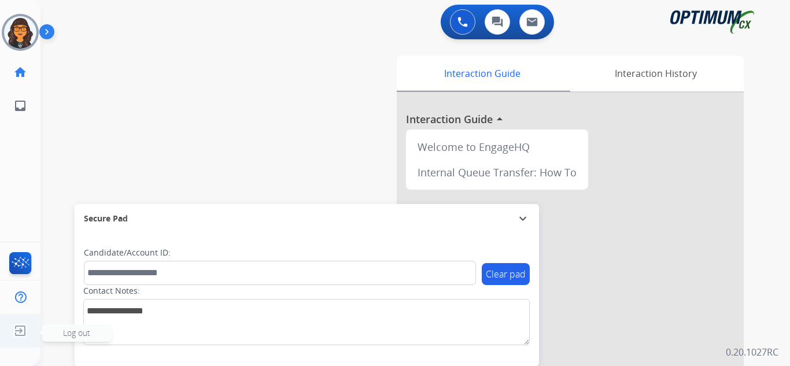
click at [23, 325] on img at bounding box center [20, 331] width 21 height 22
